Goal: Transaction & Acquisition: Purchase product/service

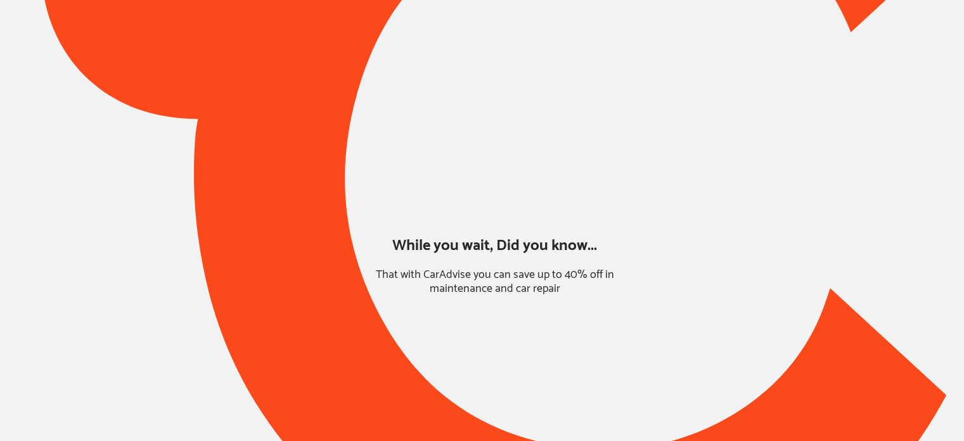
type input "*****"
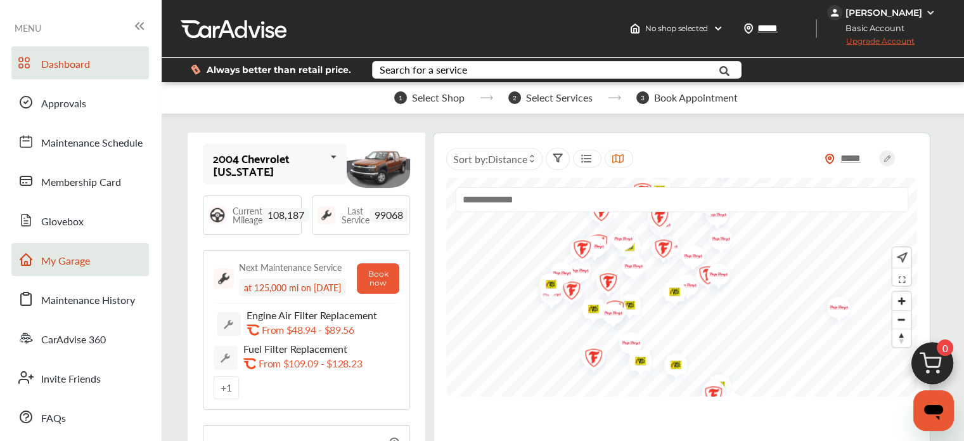
click at [103, 258] on link "My Garage" at bounding box center [80, 259] width 138 height 33
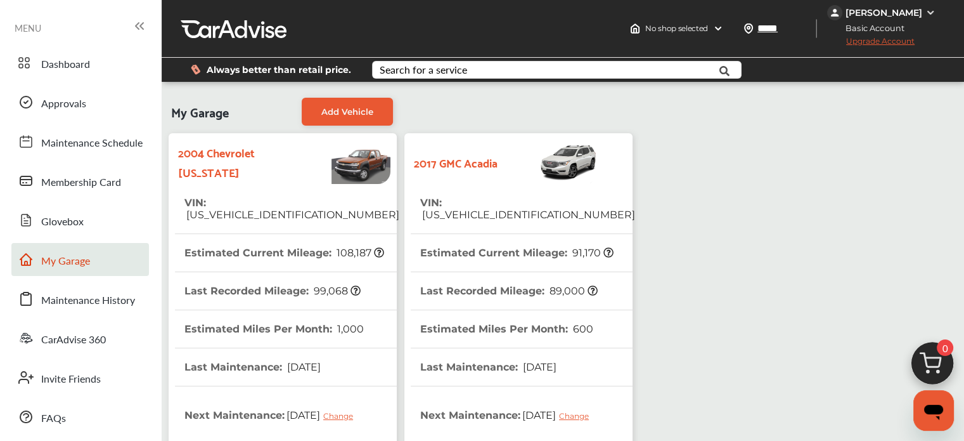
click at [505, 154] on img at bounding box center [548, 161] width 100 height 44
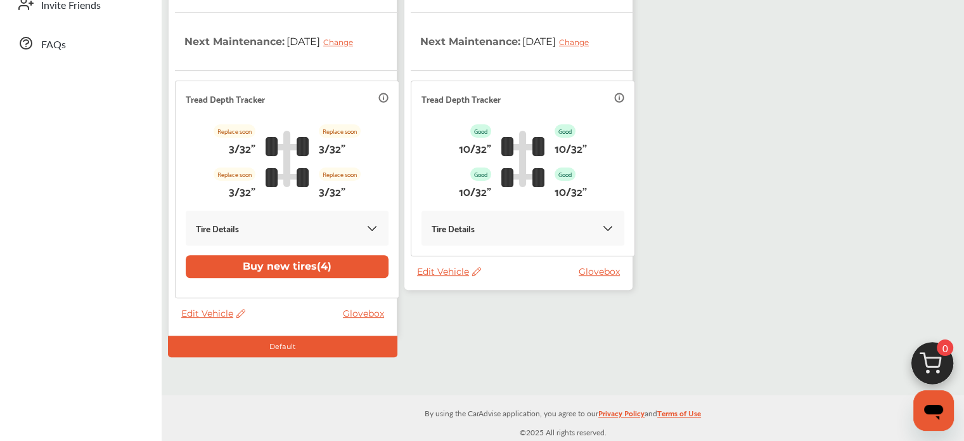
click at [427, 273] on span "Edit Vehicle" at bounding box center [449, 271] width 64 height 11
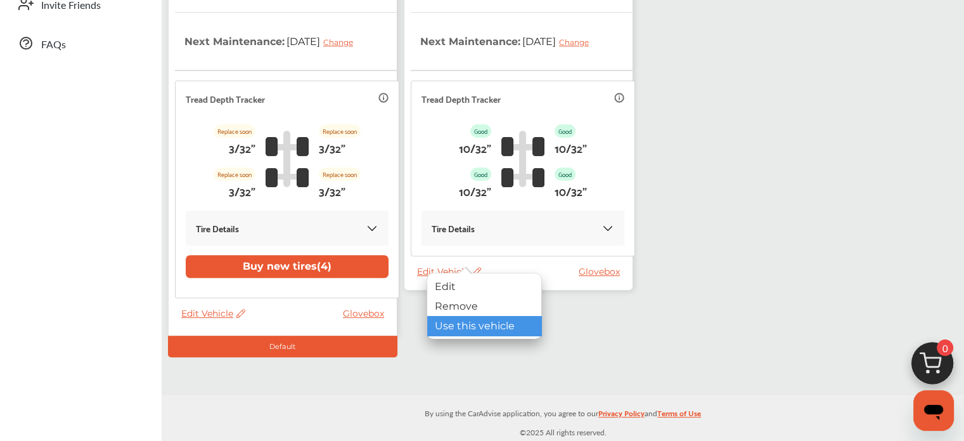
click at [443, 329] on div "Use this vehicle" at bounding box center [484, 326] width 114 height 20
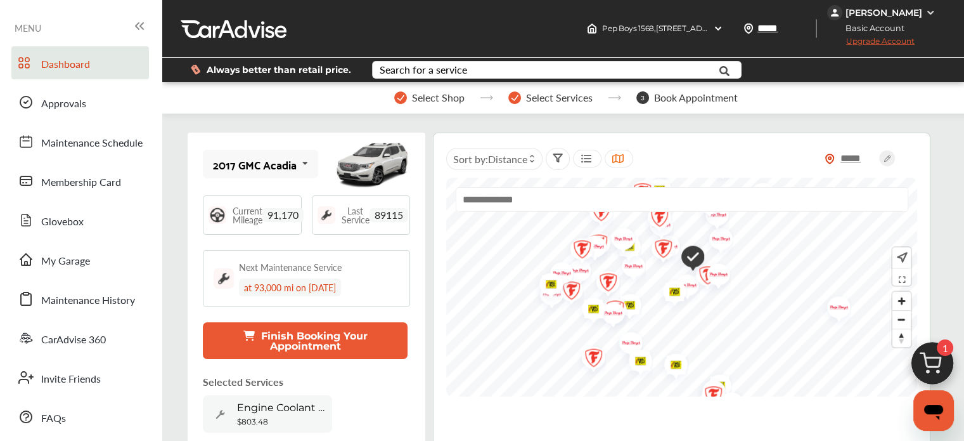
click at [943, 368] on img at bounding box center [932, 366] width 61 height 61
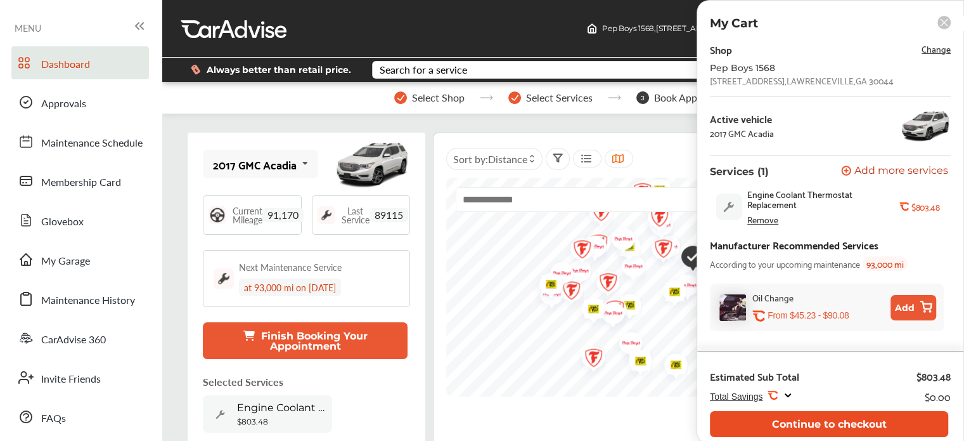
click at [817, 426] on button "Continue to checkout" at bounding box center [829, 424] width 238 height 26
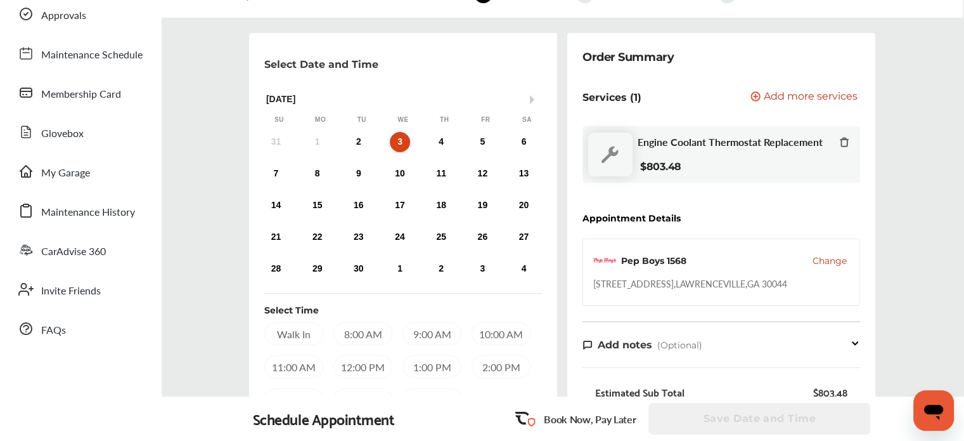
scroll to position [89, 0]
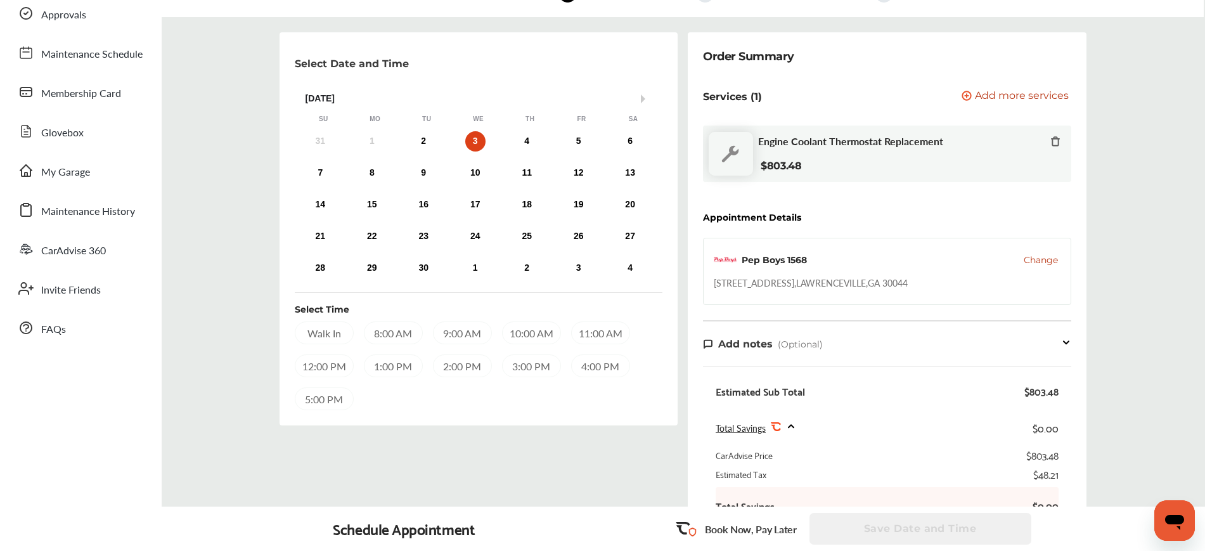
drag, startPoint x: 947, startPoint y: 0, endPoint x: 863, endPoint y: 314, distance: 324.6
click at [863, 314] on div "Order Summary Services (1) Add a service Add more services Engine Coolant Therm…" at bounding box center [887, 354] width 399 height 644
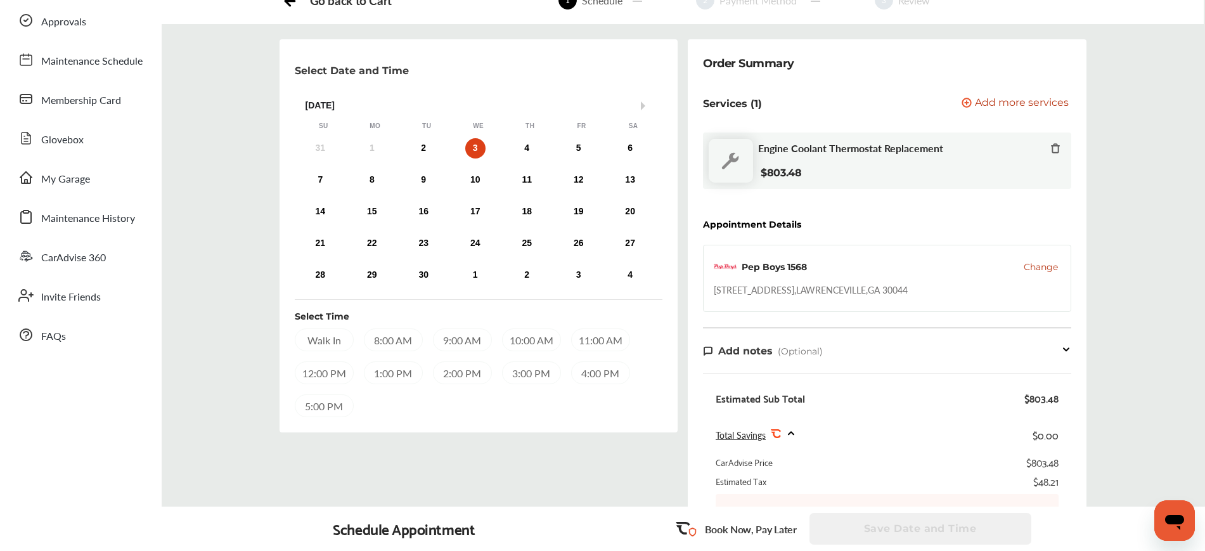
scroll to position [82, 0]
